Goal: Information Seeking & Learning: Learn about a topic

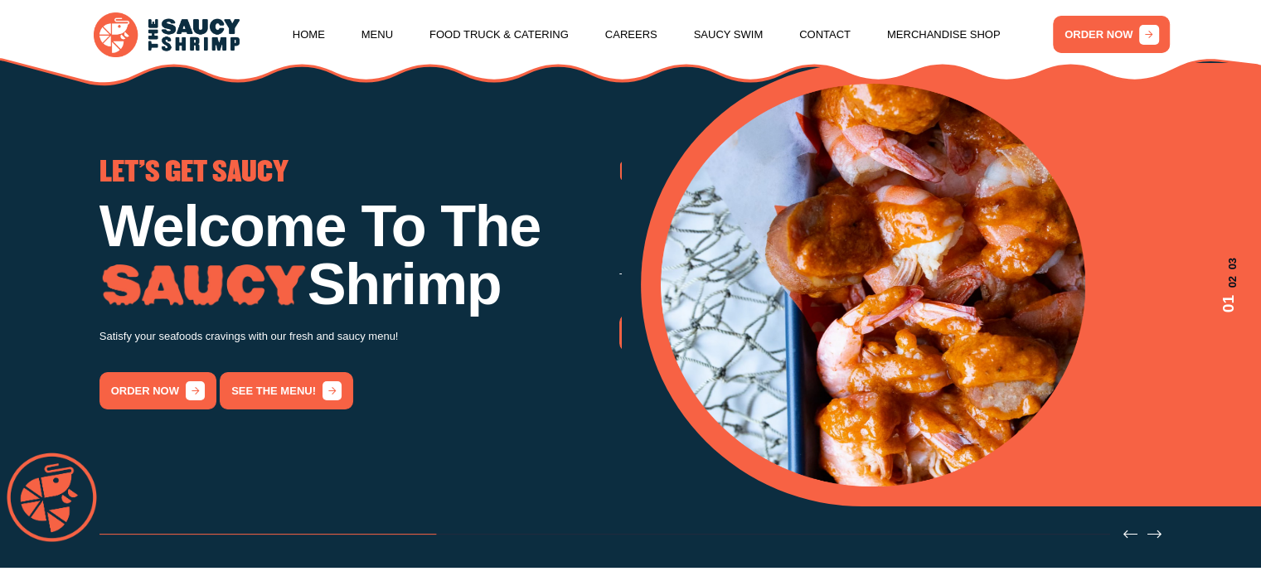
scroll to position [166, 0]
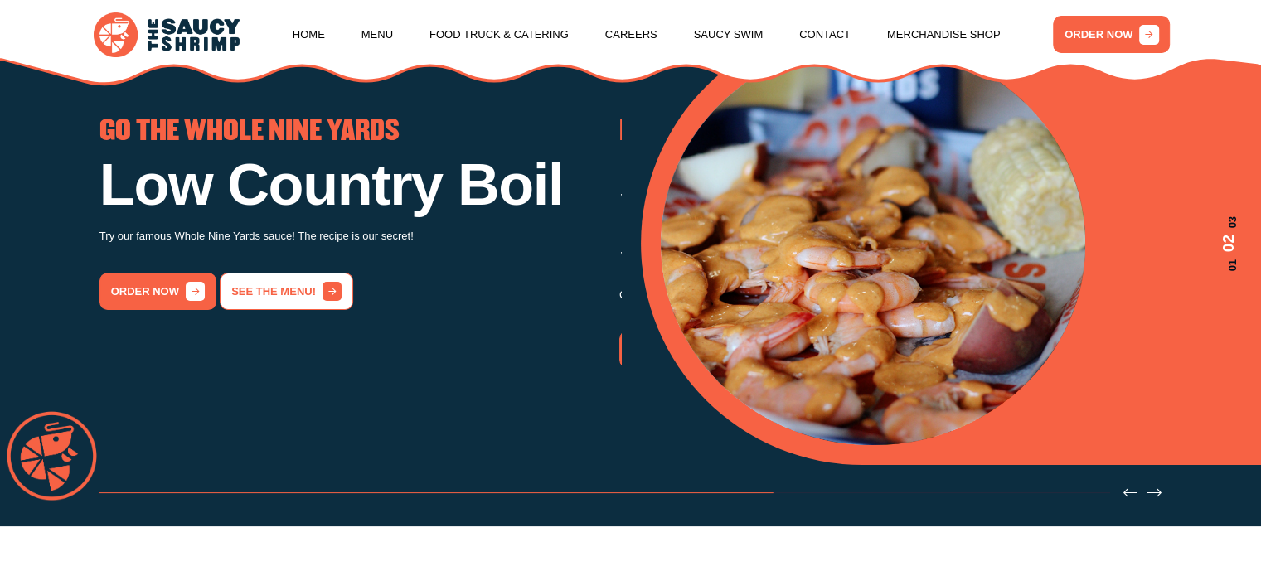
click at [328, 301] on icon "2 / 3" at bounding box center [332, 291] width 19 height 19
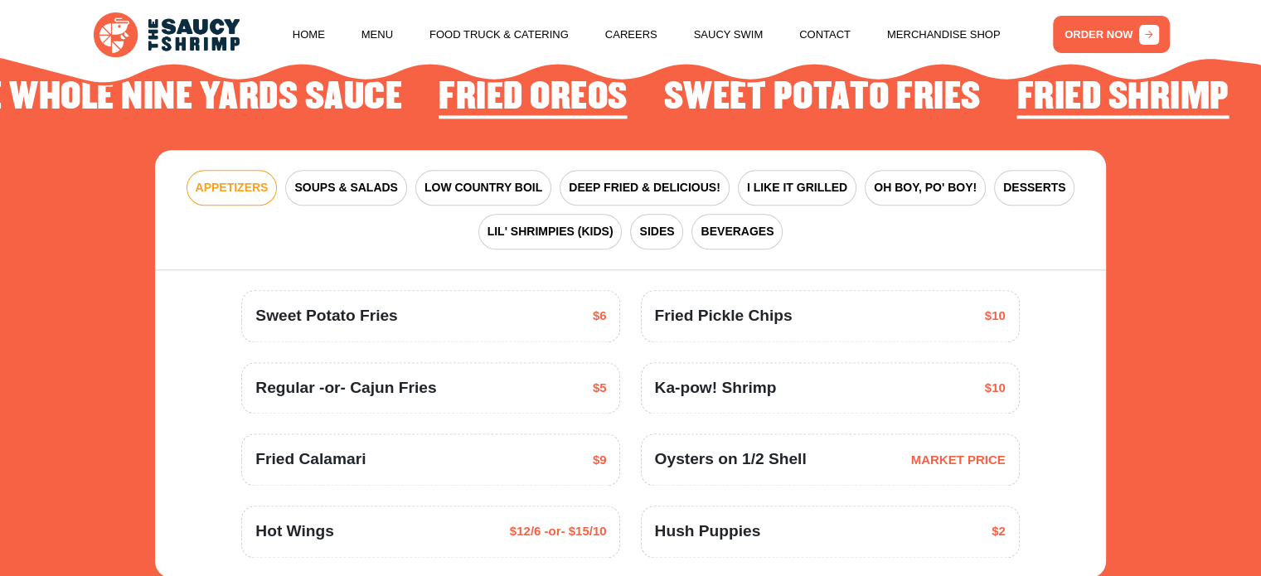
scroll to position [2100, 0]
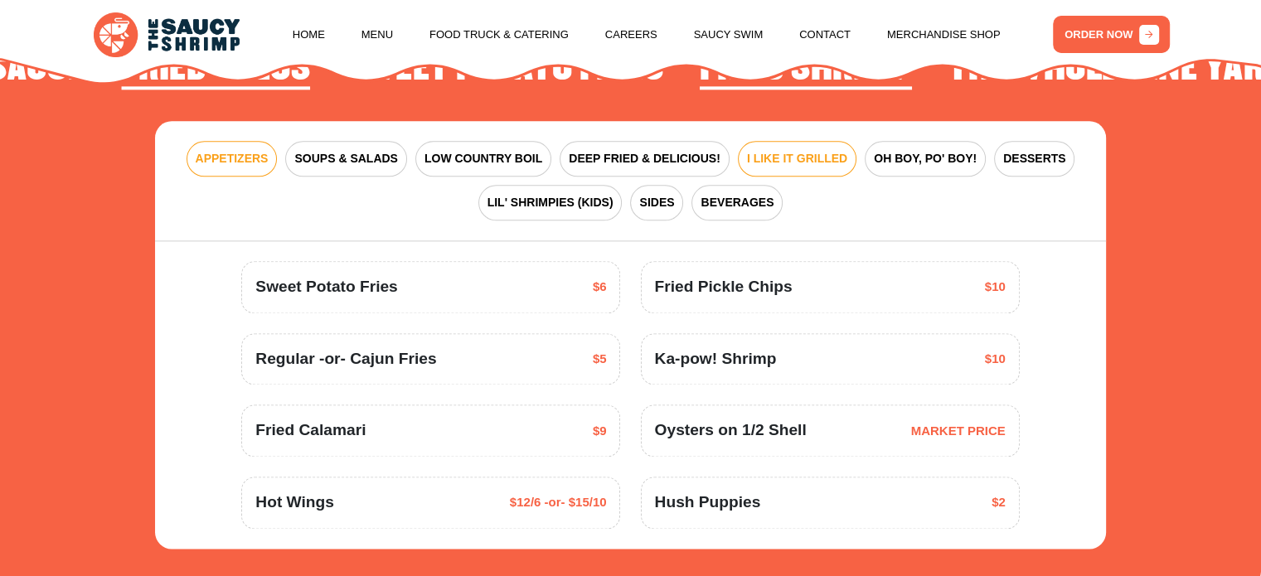
click at [779, 156] on span "I LIKE IT GRILLED" at bounding box center [797, 158] width 100 height 17
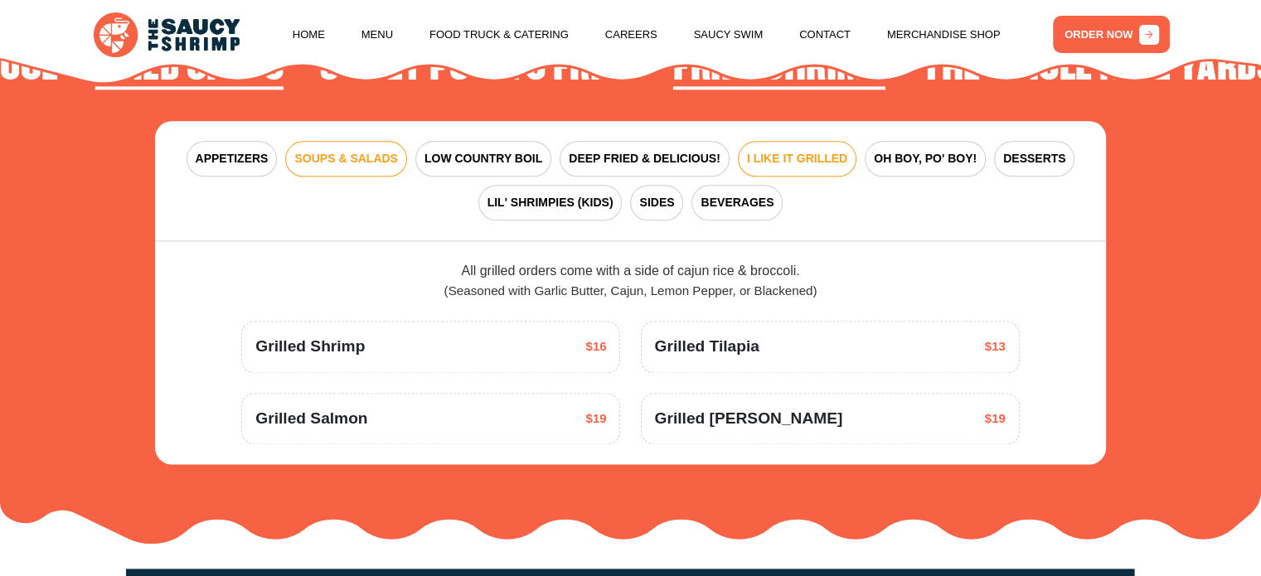
click at [347, 165] on span "SOUPS & SALADS" at bounding box center [345, 158] width 103 height 17
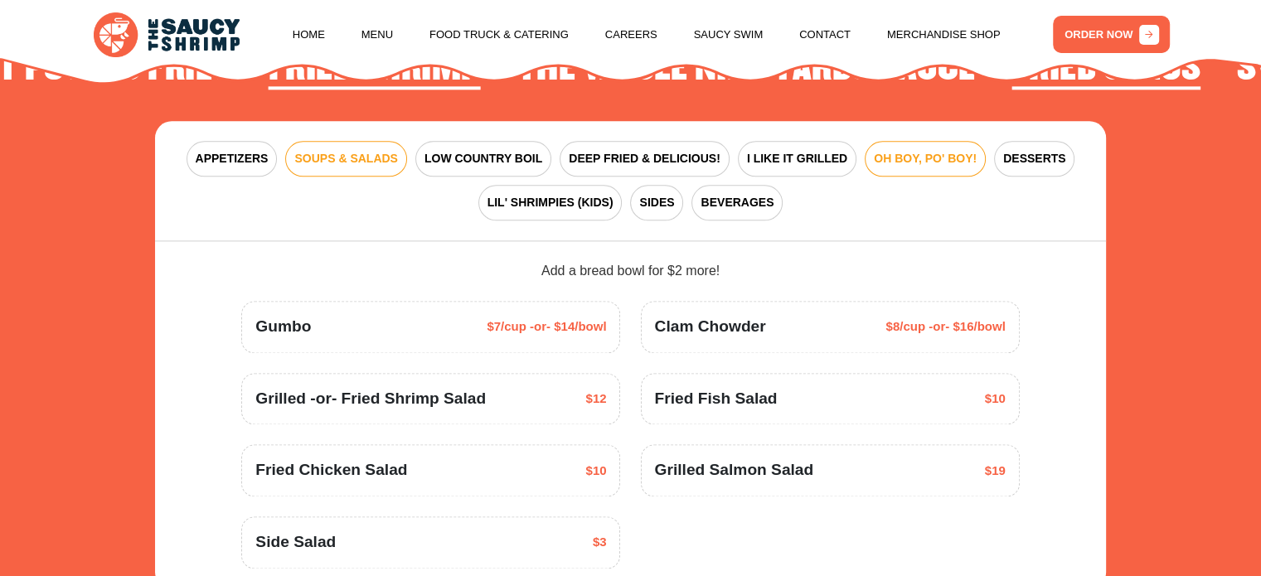
click at [935, 157] on span "OH BOY, PO' BOY!" at bounding box center [925, 158] width 103 height 17
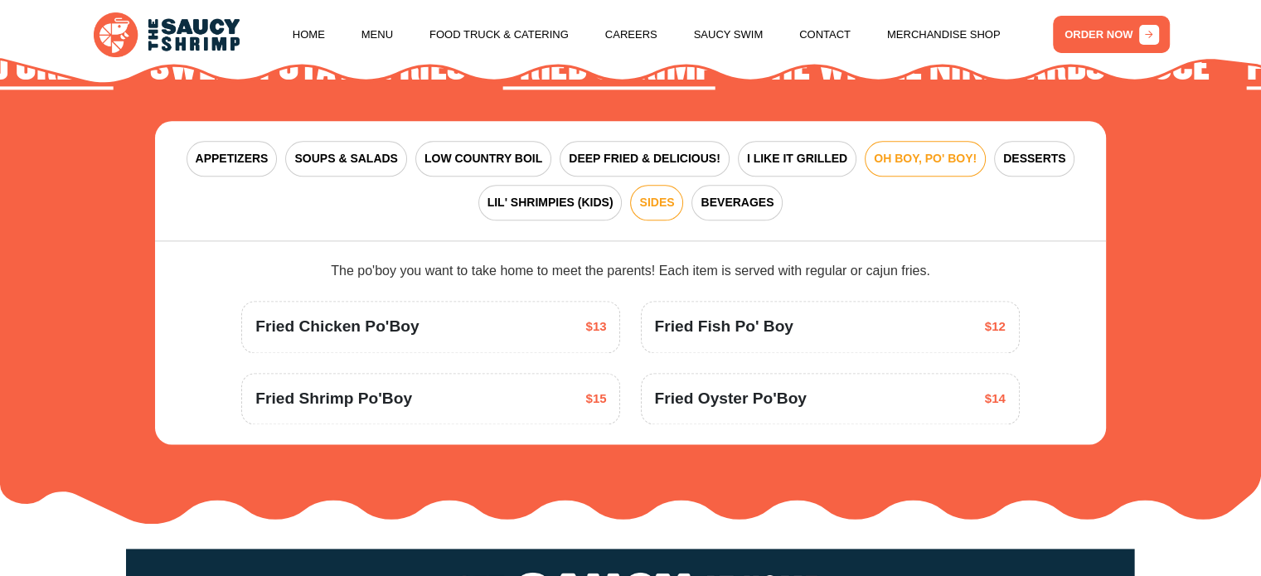
click at [659, 203] on span "SIDES" at bounding box center [656, 202] width 35 height 17
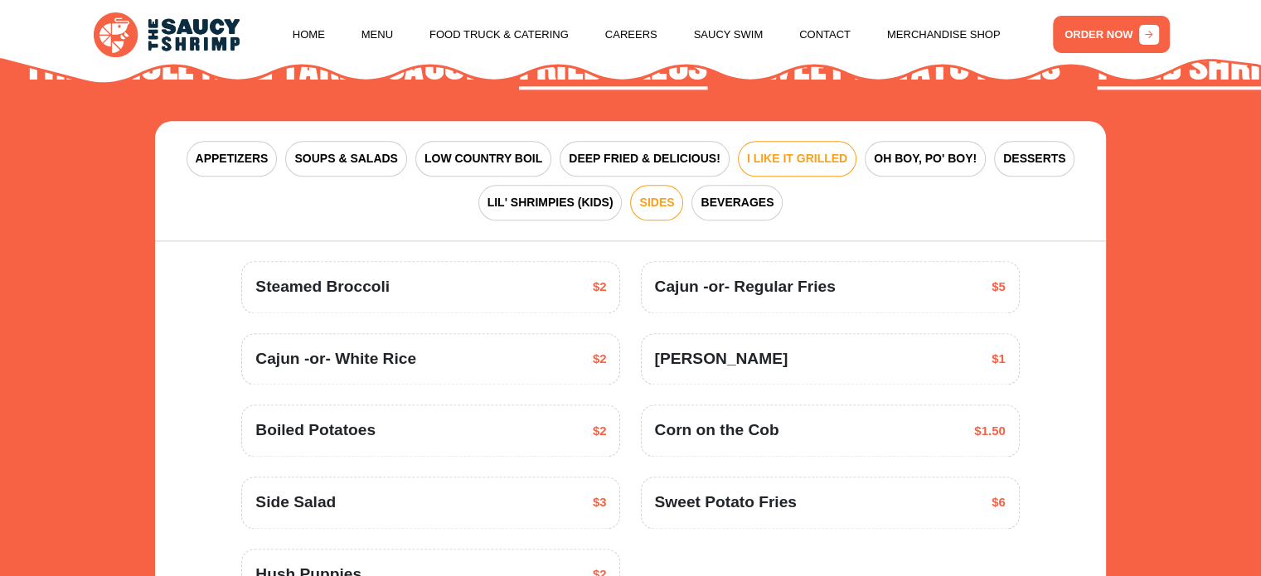
click at [765, 150] on span "I LIKE IT GRILLED" at bounding box center [797, 158] width 100 height 17
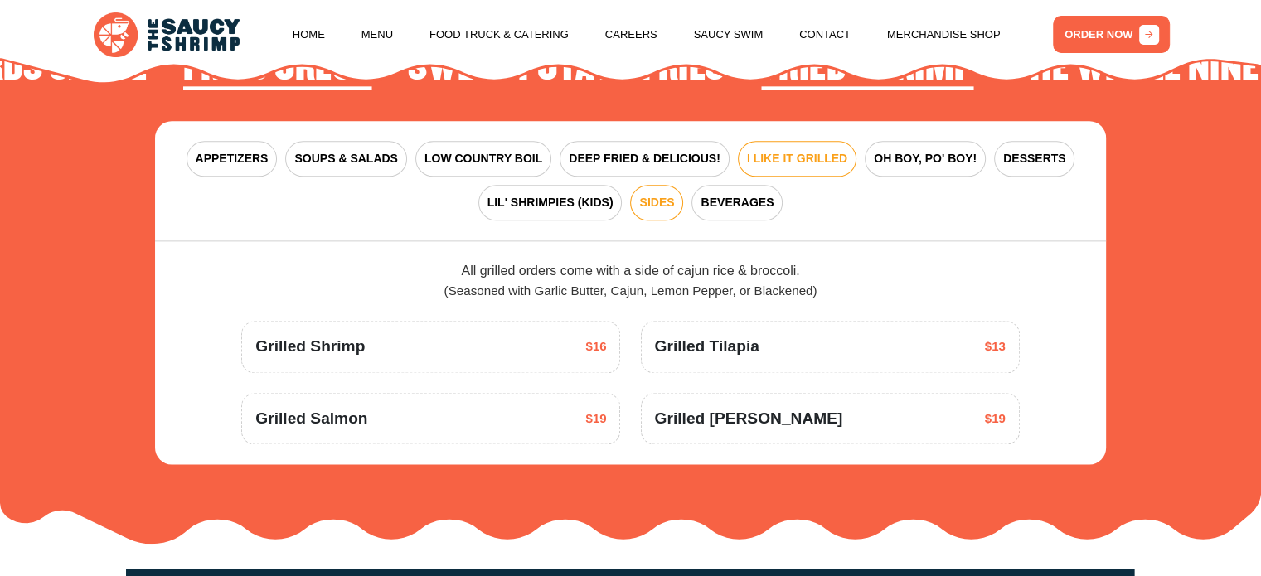
click at [663, 208] on span "SIDES" at bounding box center [656, 202] width 35 height 17
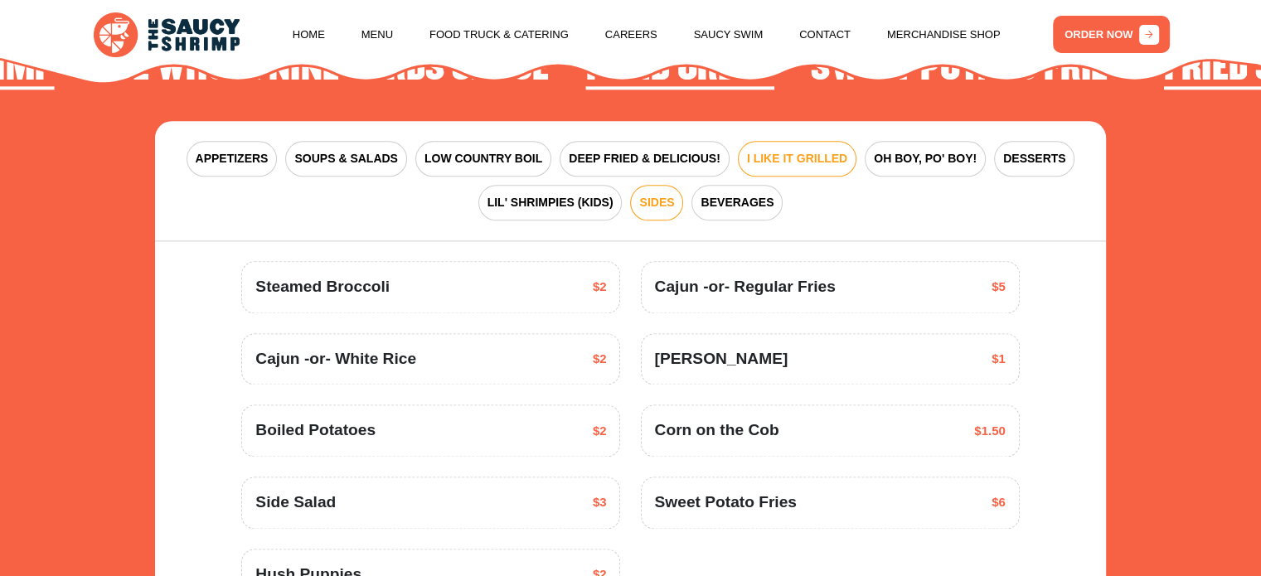
click at [771, 159] on span "I LIKE IT GRILLED" at bounding box center [797, 158] width 100 height 17
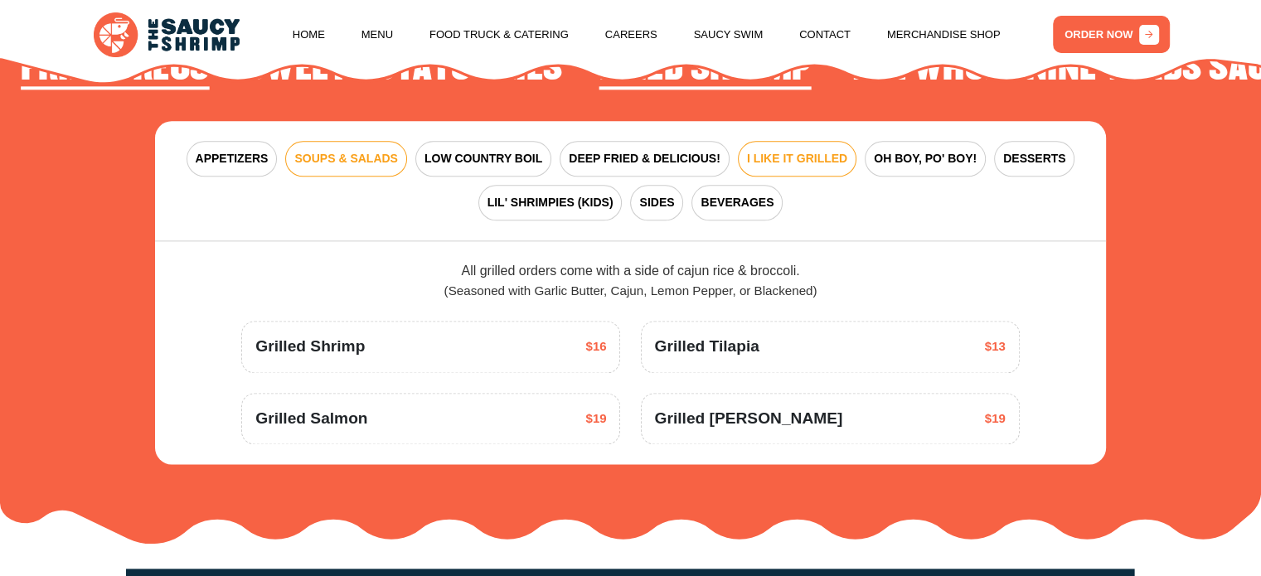
click at [381, 162] on span "SOUPS & SALADS" at bounding box center [345, 158] width 103 height 17
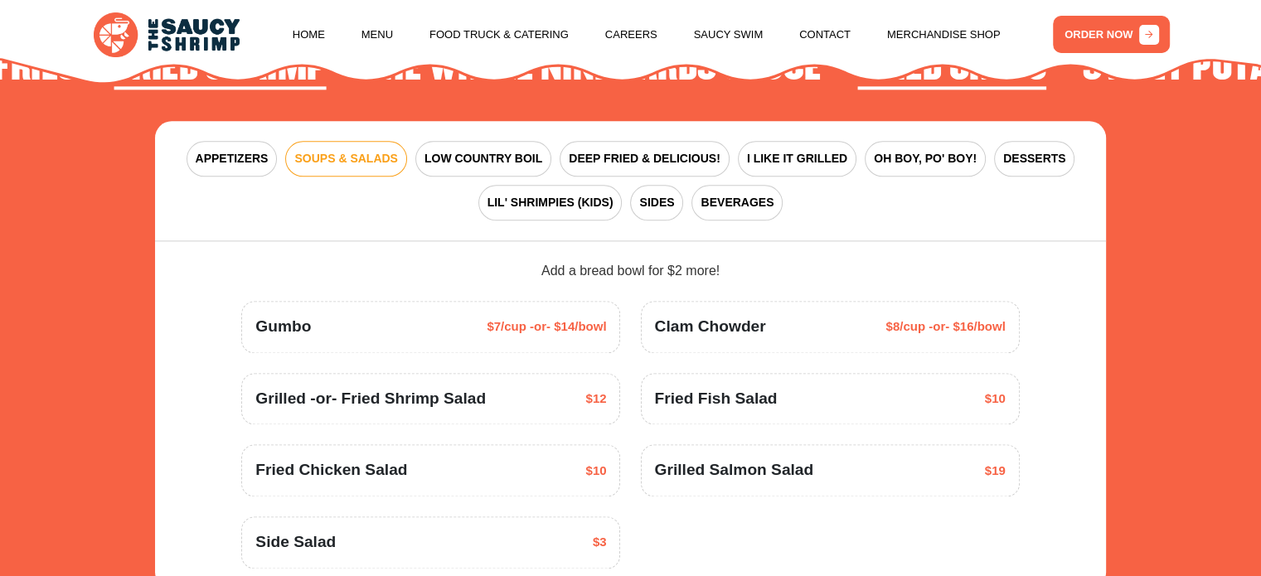
click at [537, 401] on div "Grilled -or- Fried Shrimp Salad $12" at bounding box center [430, 399] width 351 height 24
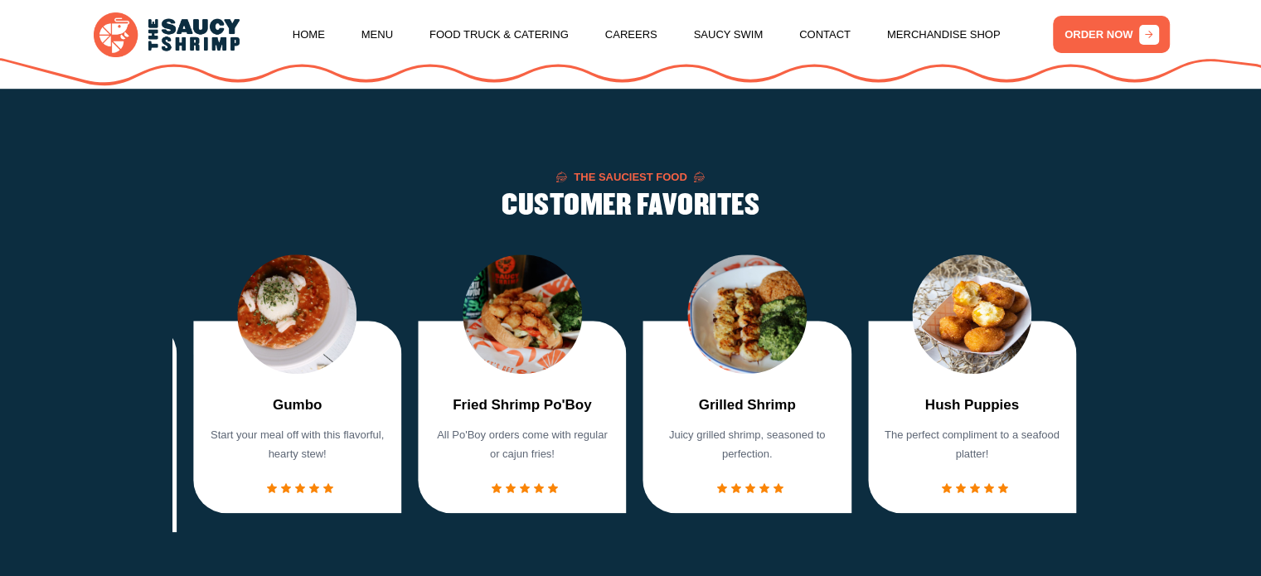
scroll to position [1188, 0]
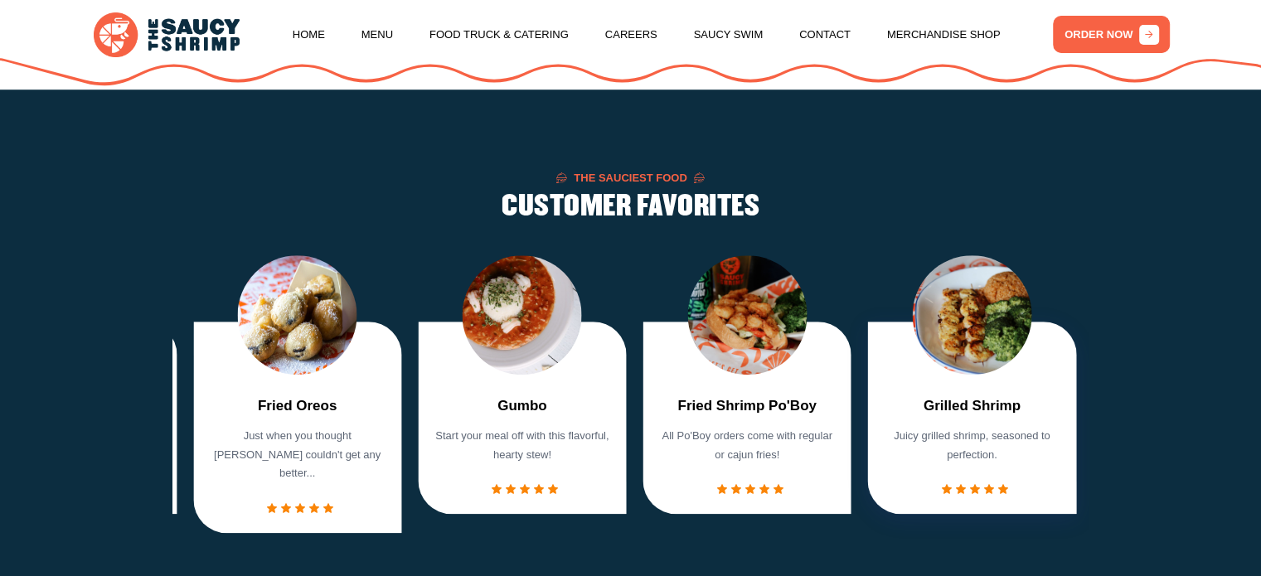
click at [976, 444] on p "Juicy grilled shrimp, seasoned to perfection." at bounding box center [972, 446] width 180 height 38
click at [619, 350] on div "Fried Shrimp Basket Crispy fried shrimp. Try it with our Whole Nine Yards sauce!" at bounding box center [181, 394] width 875 height 278
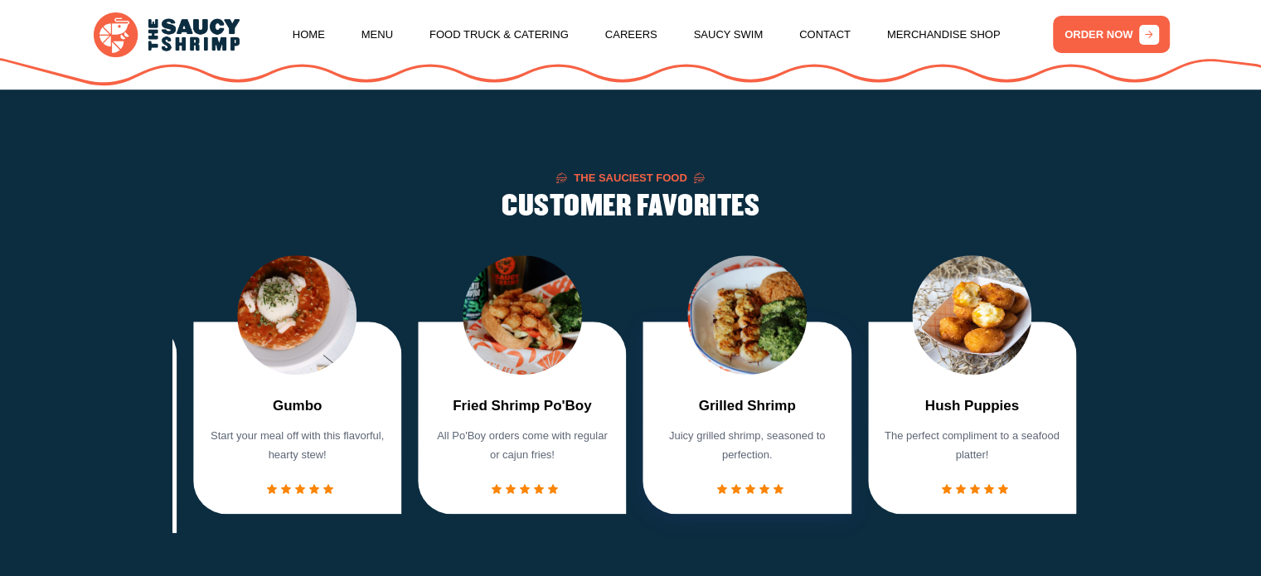
click at [751, 494] on div "6 / 7" at bounding box center [750, 489] width 66 height 10
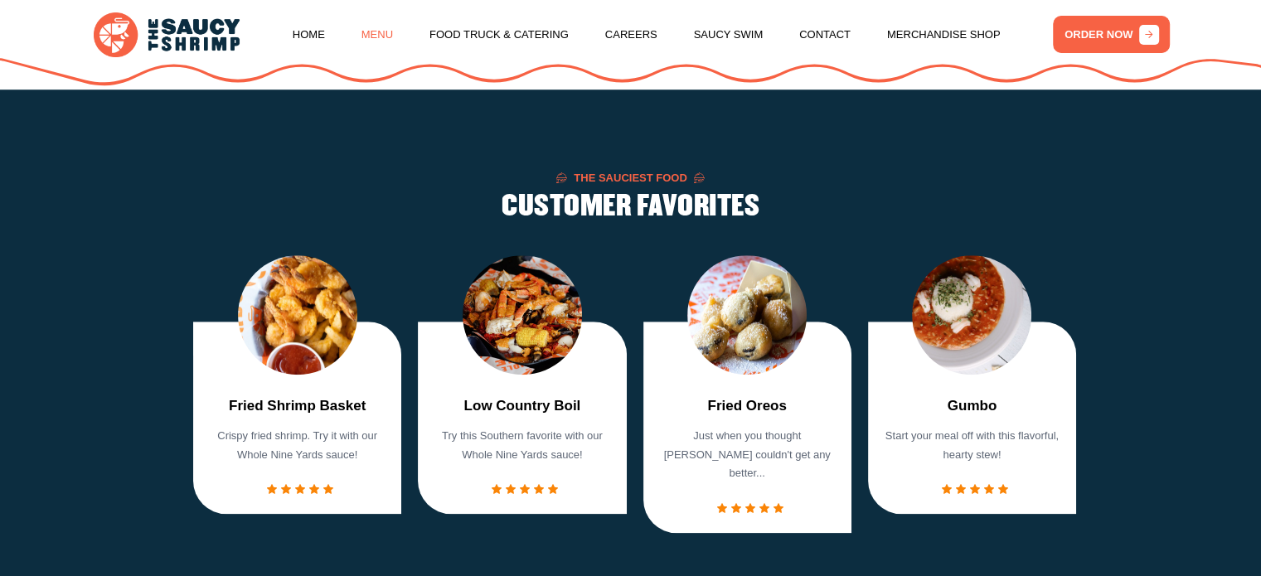
click at [378, 29] on link "Menu" at bounding box center [378, 34] width 32 height 63
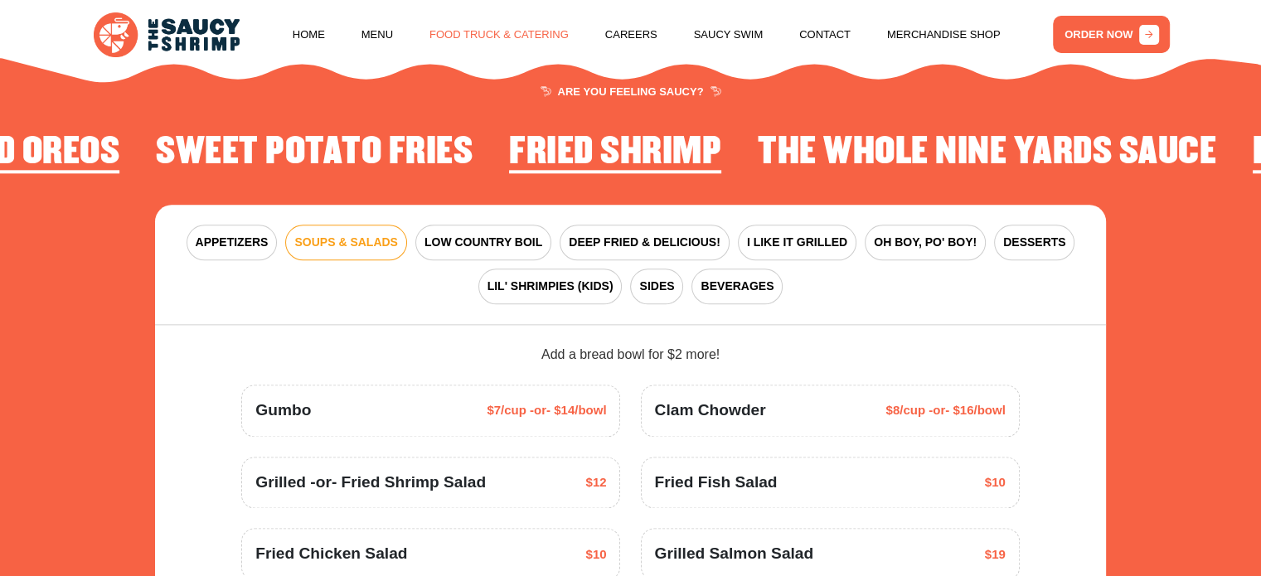
scroll to position [2017, 0]
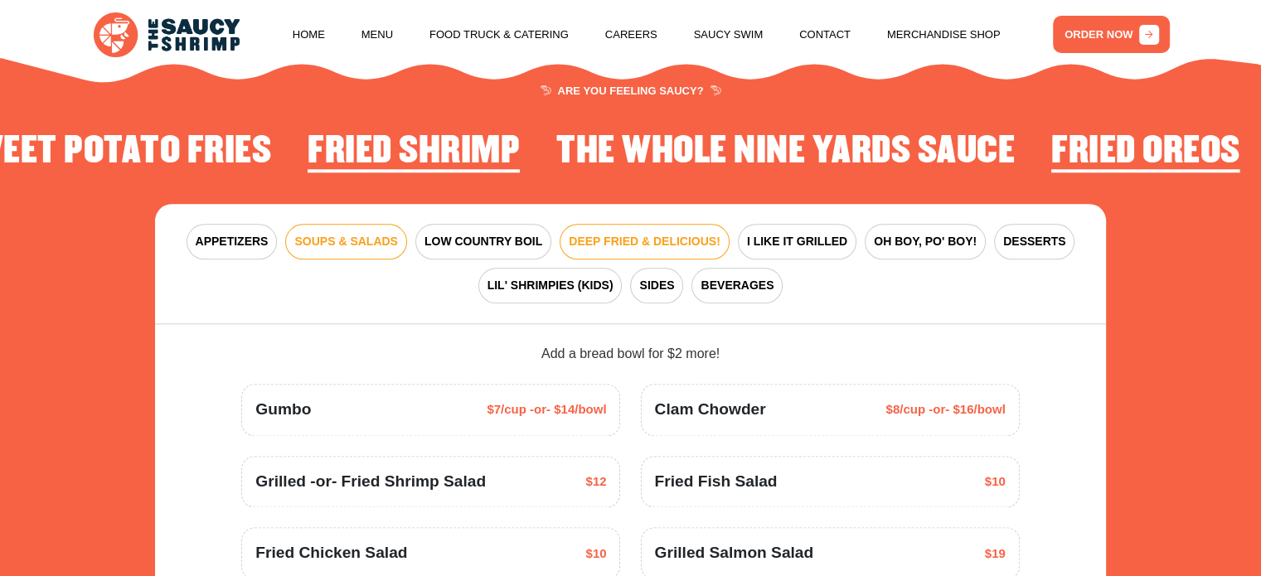
click at [620, 231] on button "DEEP FRIED & DELICIOUS!" at bounding box center [645, 242] width 170 height 36
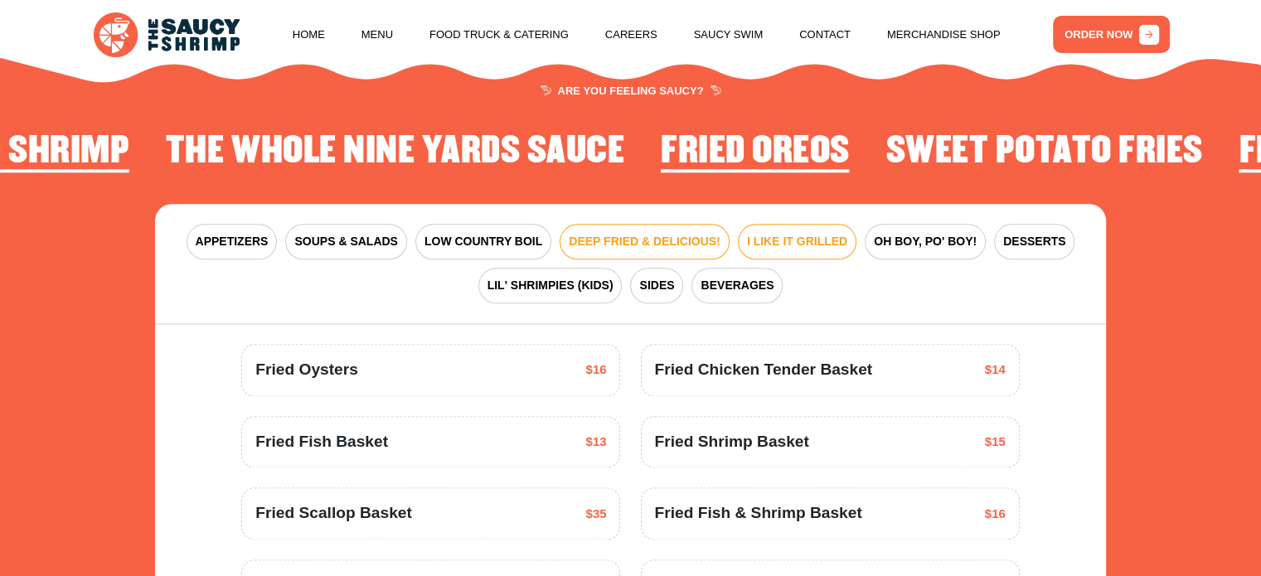
click at [794, 238] on span "I LIKE IT GRILLED" at bounding box center [797, 241] width 100 height 17
